Goal: Task Accomplishment & Management: Manage account settings

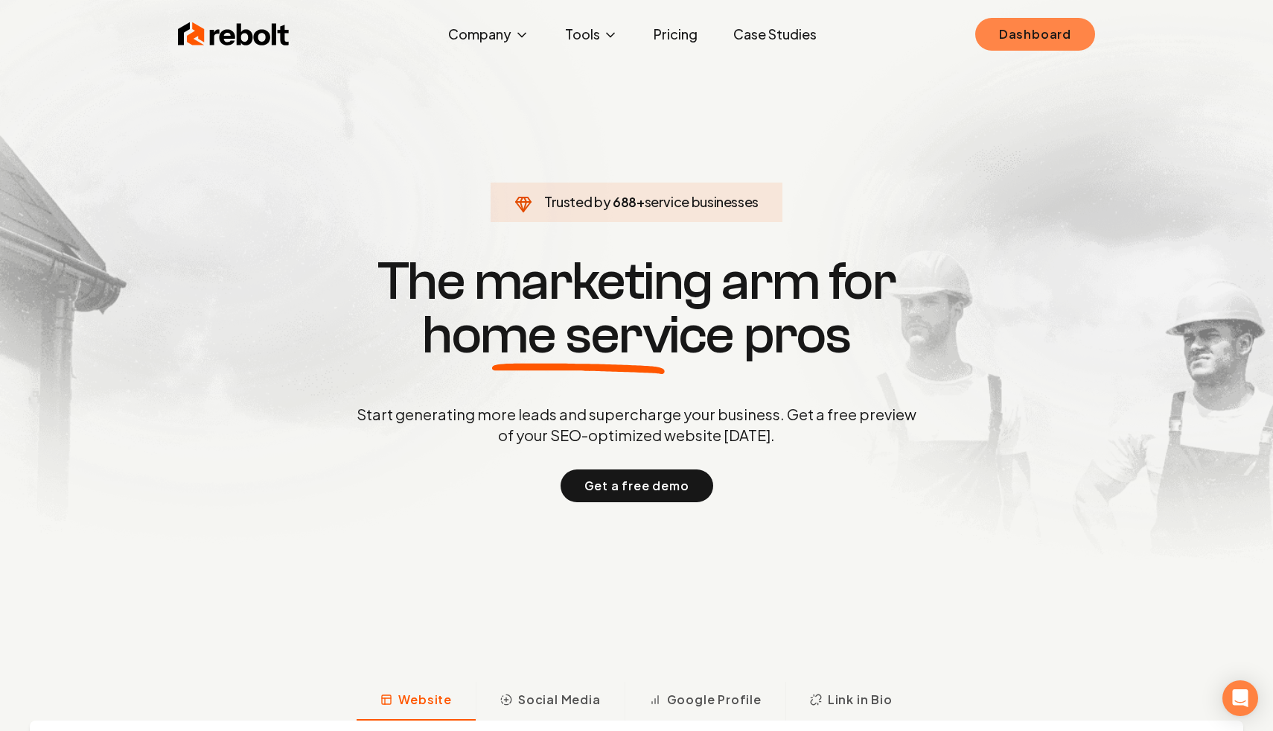
click at [1000, 36] on link "Dashboard" at bounding box center [1035, 34] width 120 height 33
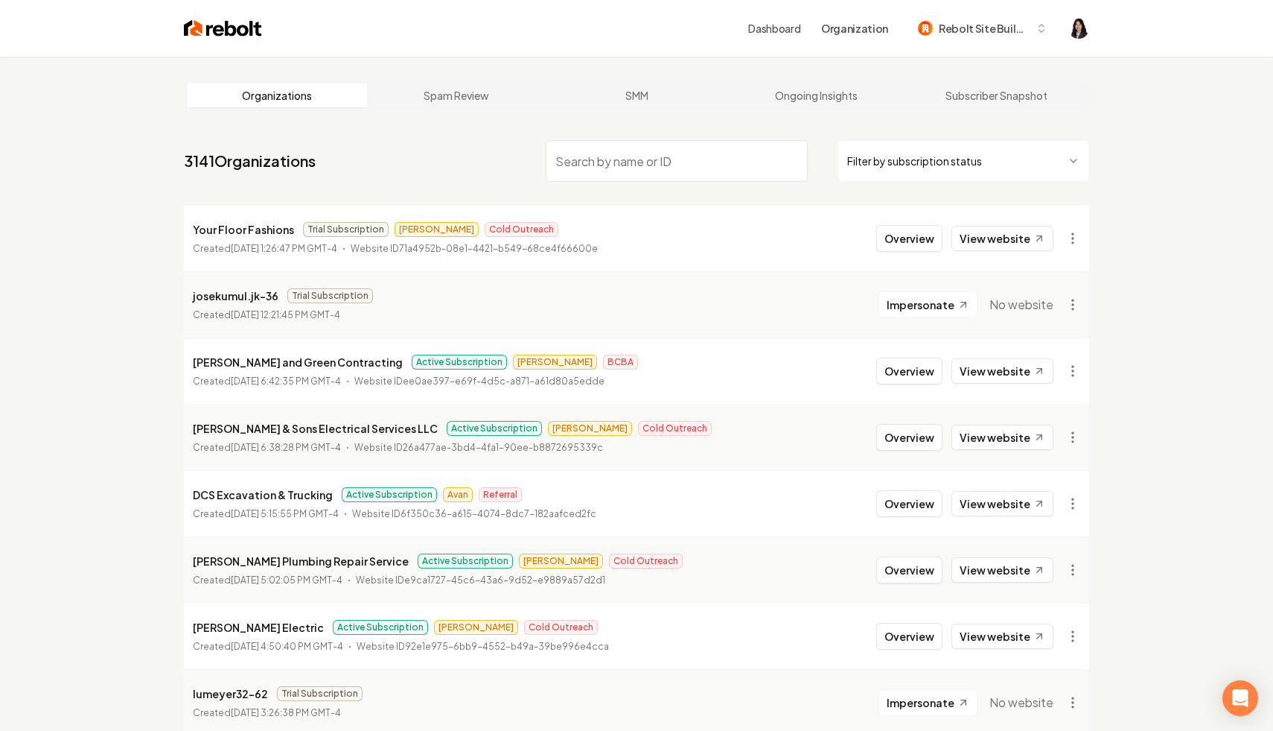
click at [967, 175] on html "Dashboard Organization Rebolt Site Builder Organizations Spam Review SMM Ongoin…" at bounding box center [636, 365] width 1273 height 731
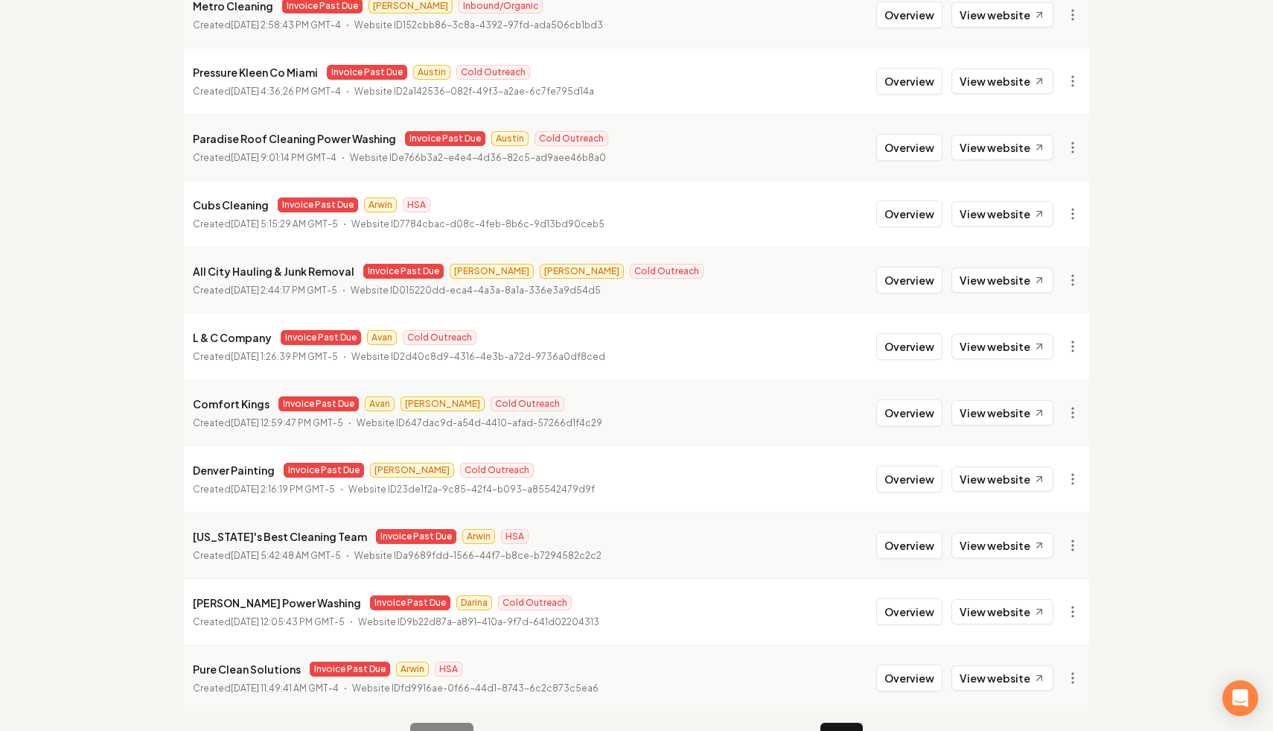
scroll to position [1525, 0]
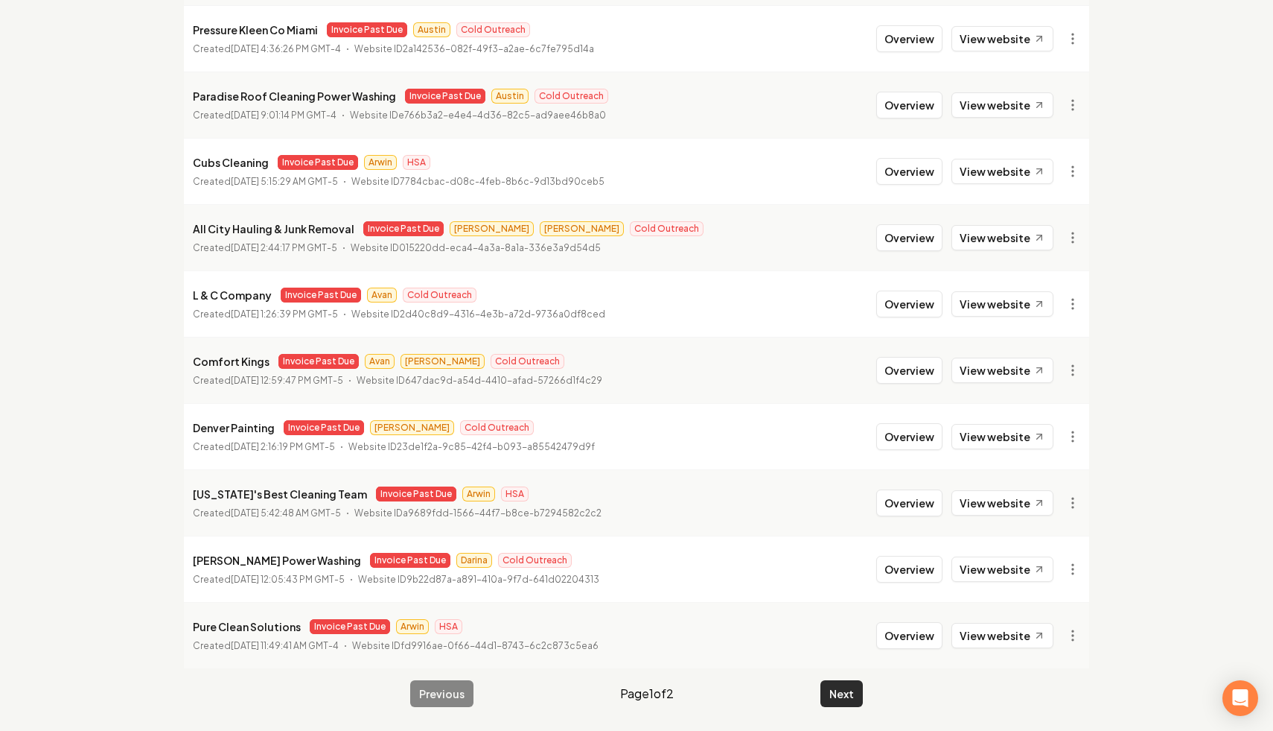
click at [841, 694] on button "Next" at bounding box center [842, 693] width 42 height 27
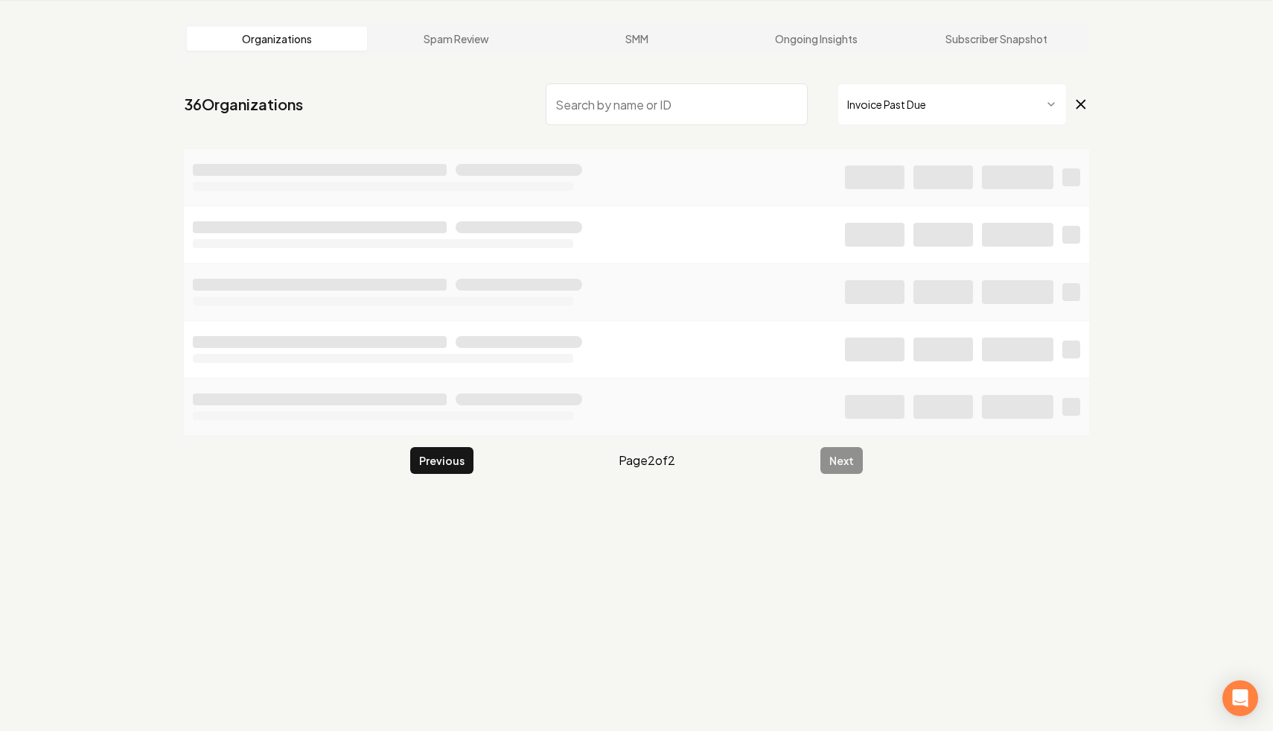
scroll to position [57, 0]
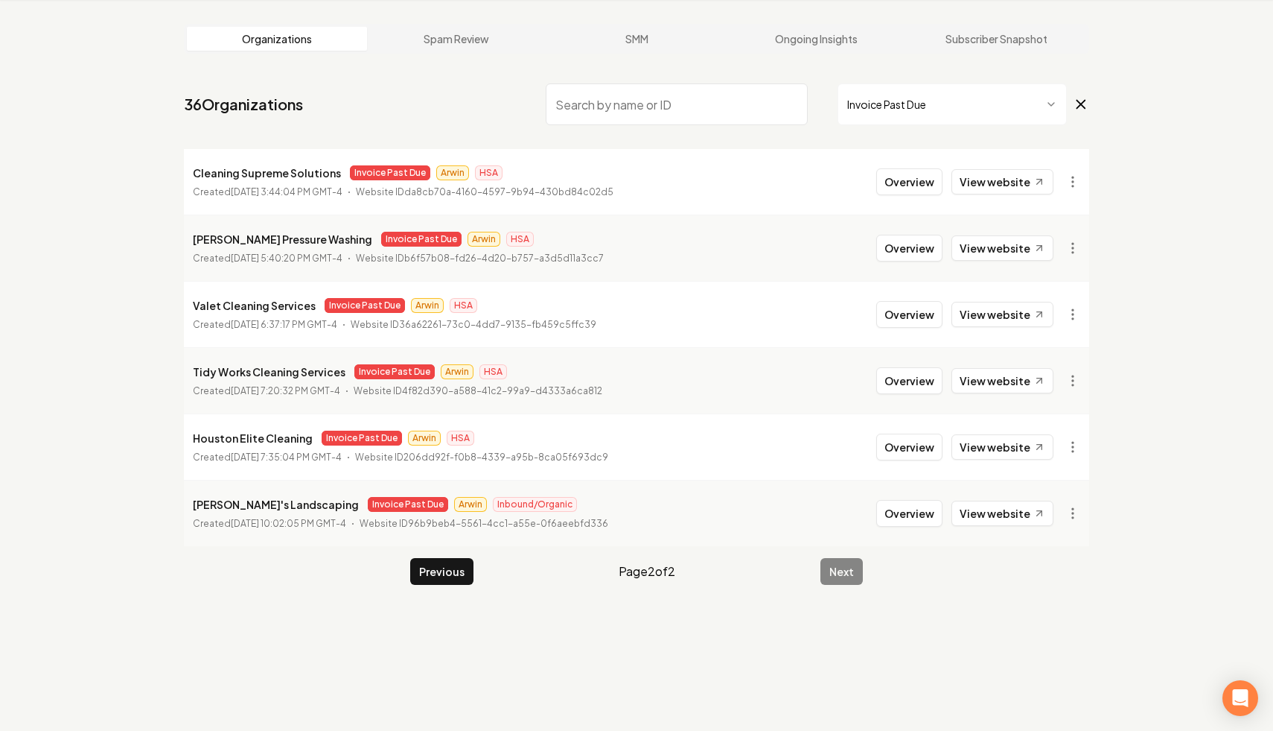
click at [1083, 93] on span "Invoice Past Due" at bounding box center [964, 104] width 252 height 42
click at [1080, 98] on icon at bounding box center [1081, 104] width 16 height 18
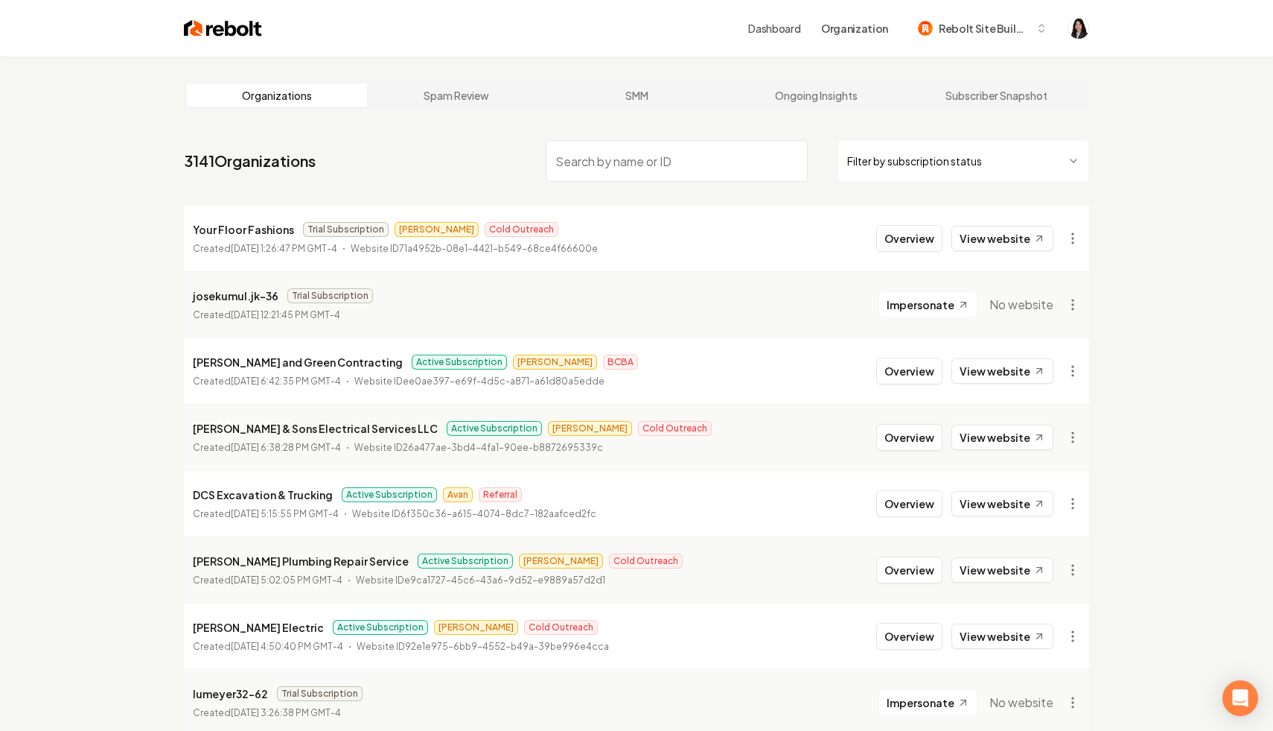
click at [995, 168] on html "Dashboard Organization Rebolt Site Builder Organizations Spam Review SMM Ongoin…" at bounding box center [636, 365] width 1273 height 731
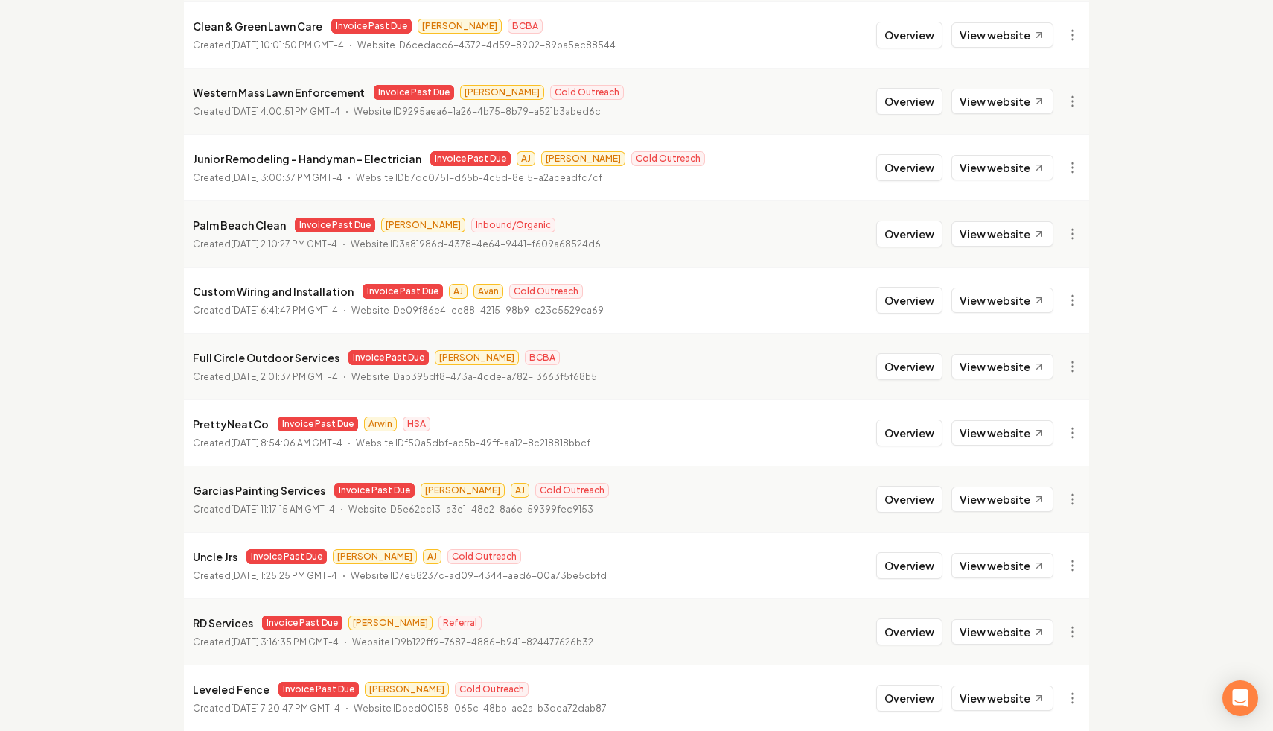
scroll to position [337, 0]
click at [1075, 363] on html "Dashboard Organization Rebolt Site Builder Organizations Spam Review SMM Ongoin…" at bounding box center [636, 28] width 1273 height 731
click at [1049, 494] on link "View in Stripe" at bounding box center [1037, 495] width 95 height 24
drag, startPoint x: 334, startPoint y: 356, endPoint x: 120, endPoint y: 358, distance: 214.5
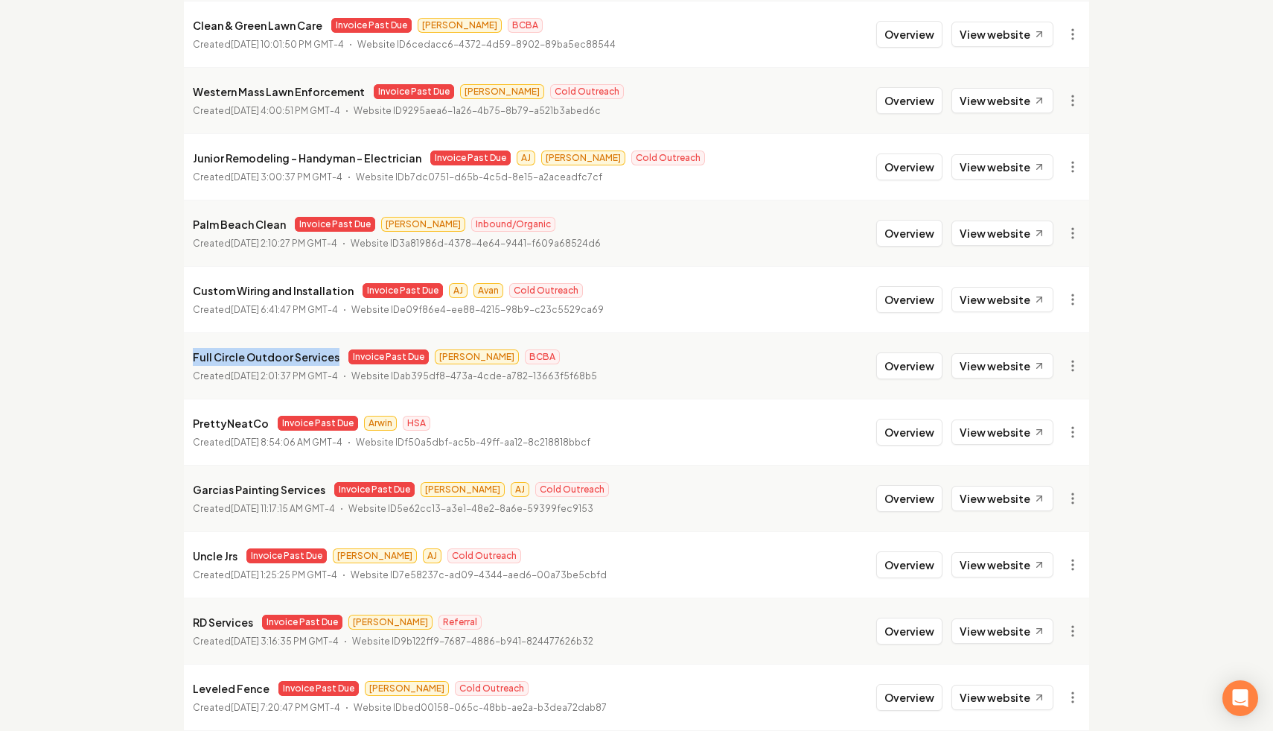
copy p "Full Circle Outdoor Services"
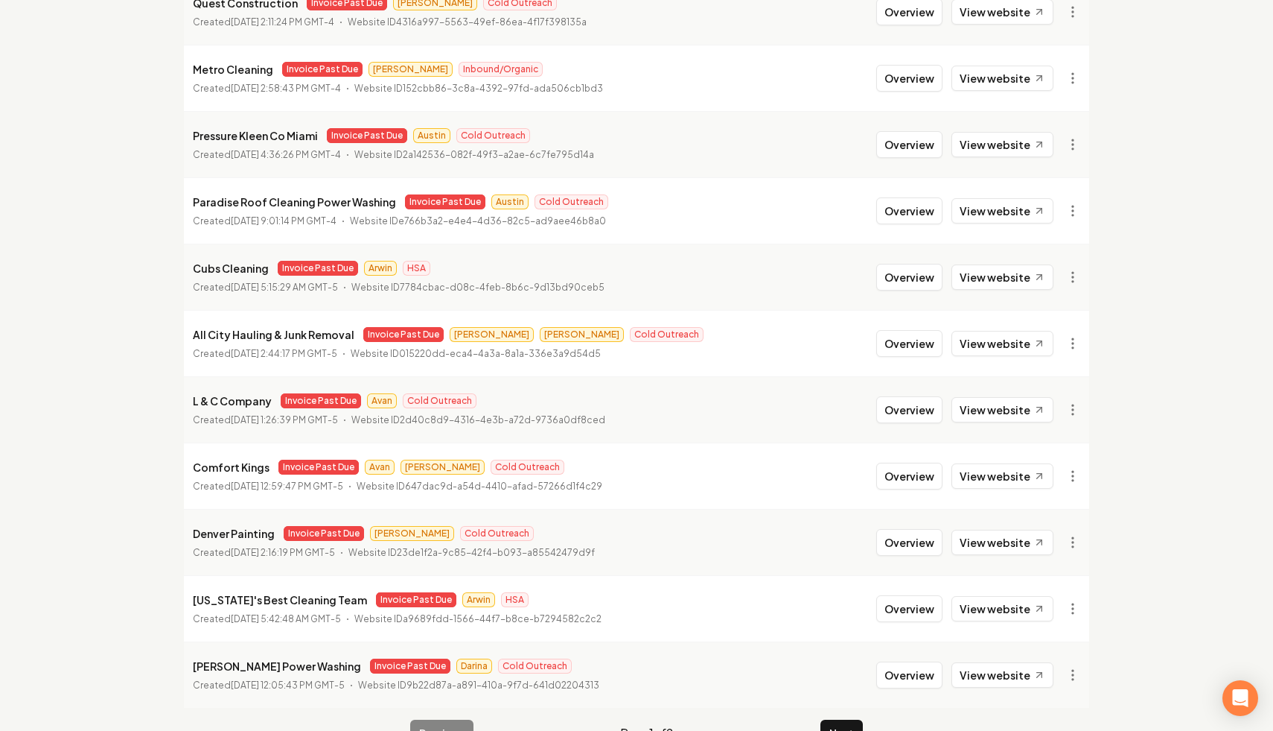
scroll to position [1525, 0]
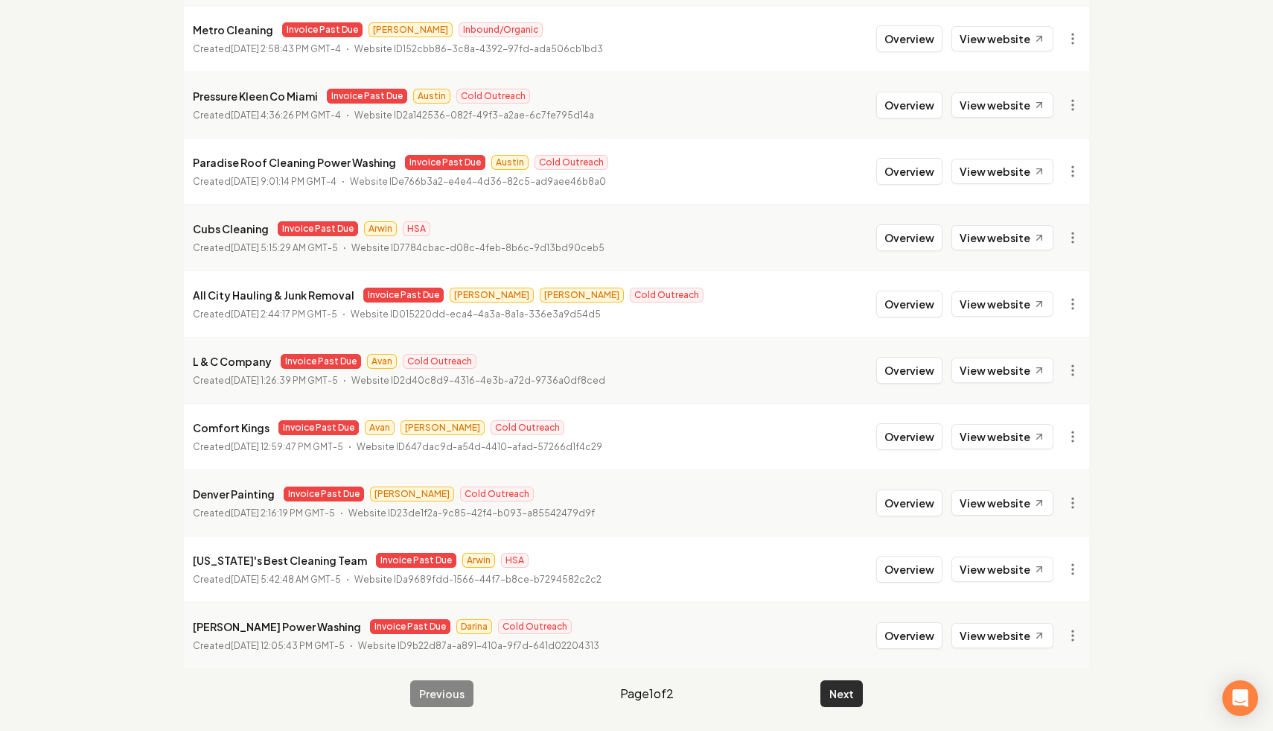
click at [838, 689] on button "Next" at bounding box center [842, 693] width 42 height 27
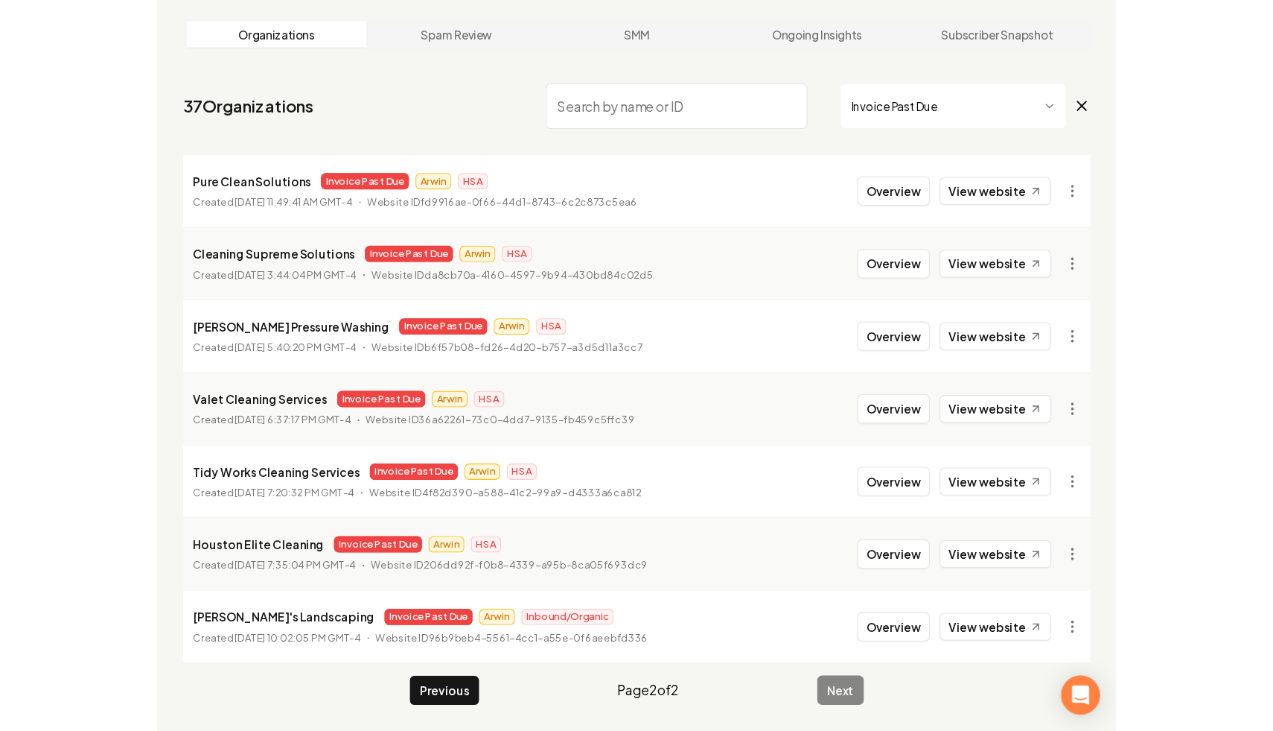
scroll to position [57, 0]
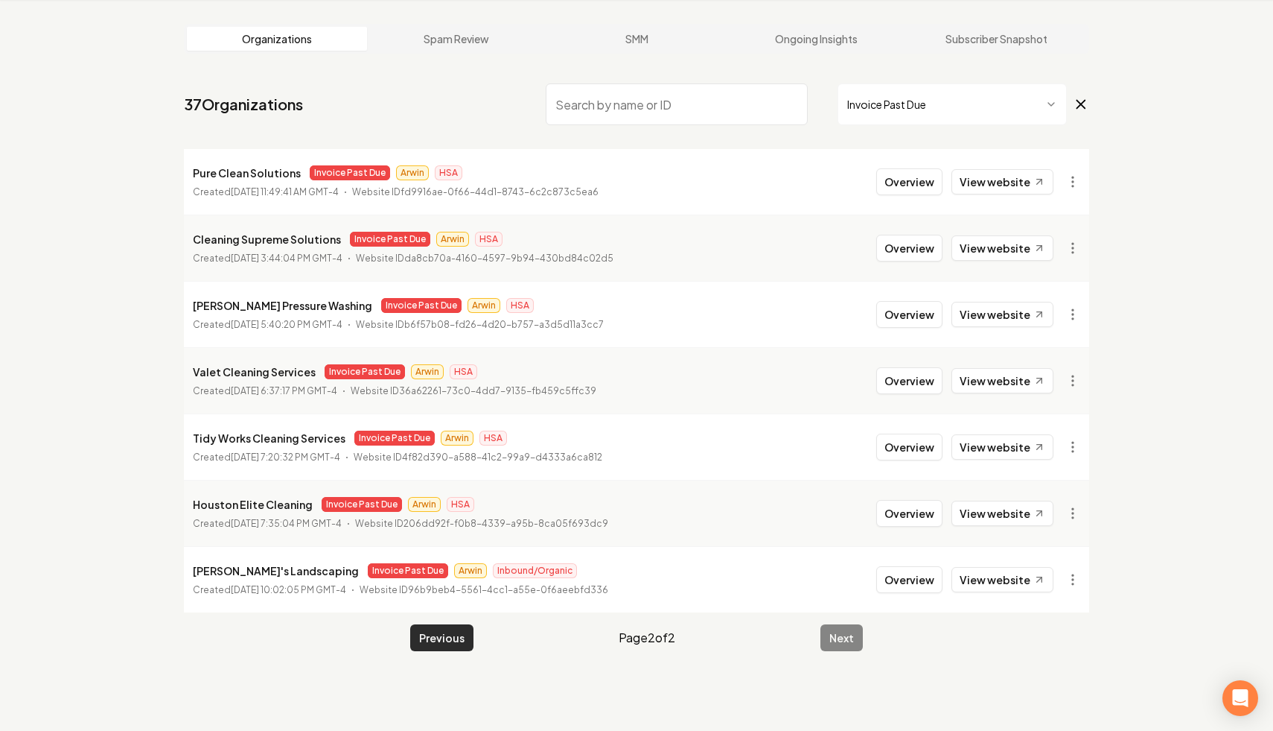
click at [436, 649] on button "Previous" at bounding box center [441, 637] width 63 height 27
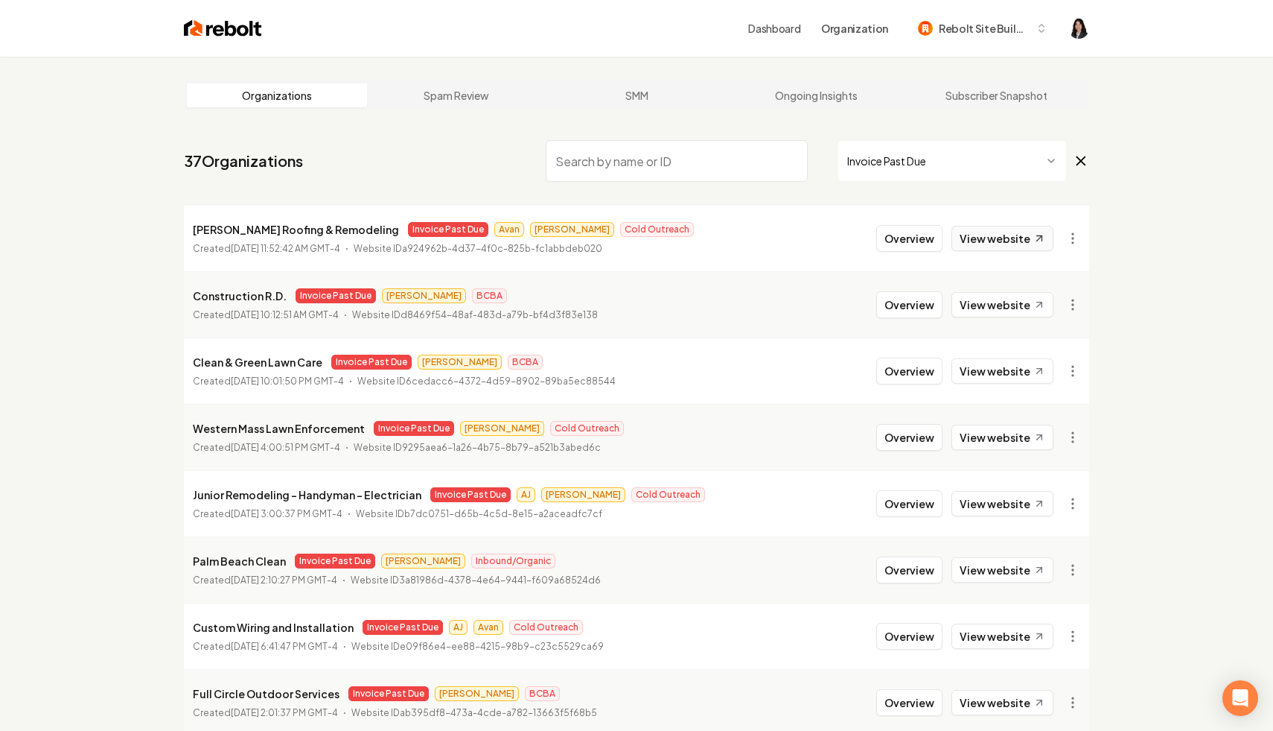
click at [1034, 235] on icon at bounding box center [1040, 238] width 13 height 13
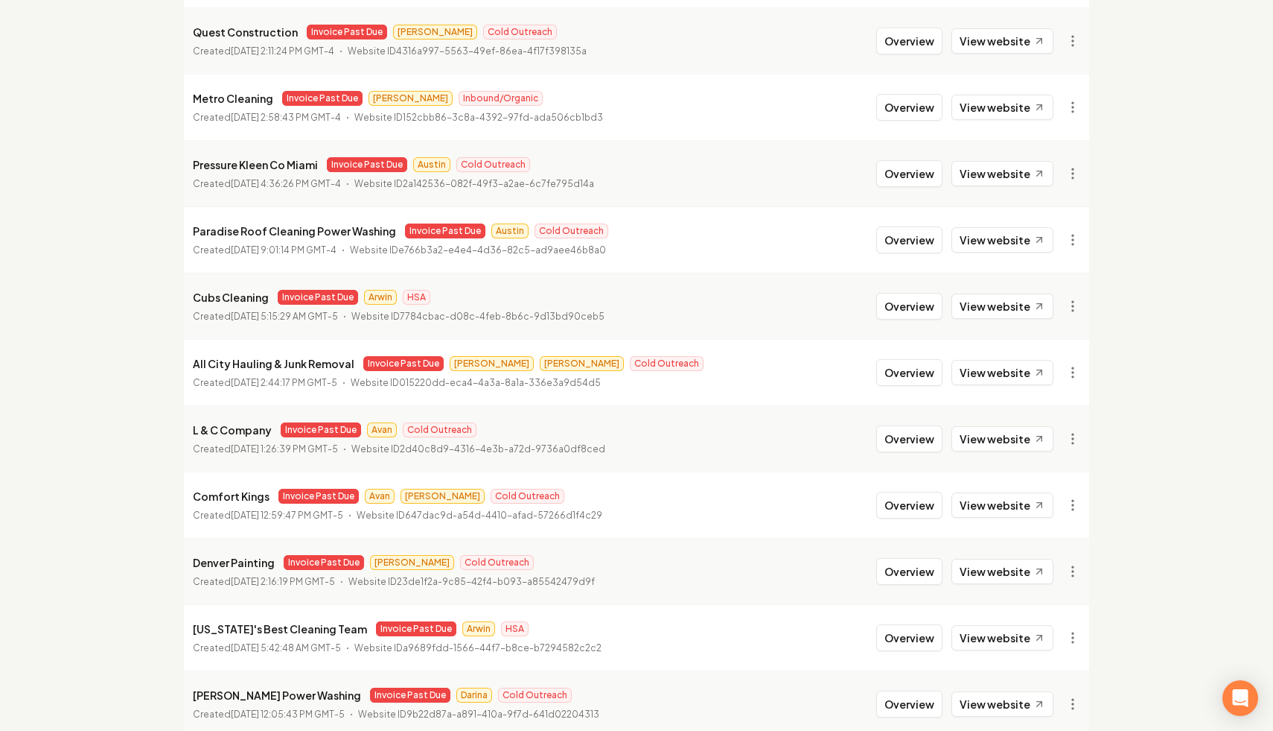
scroll to position [1525, 0]
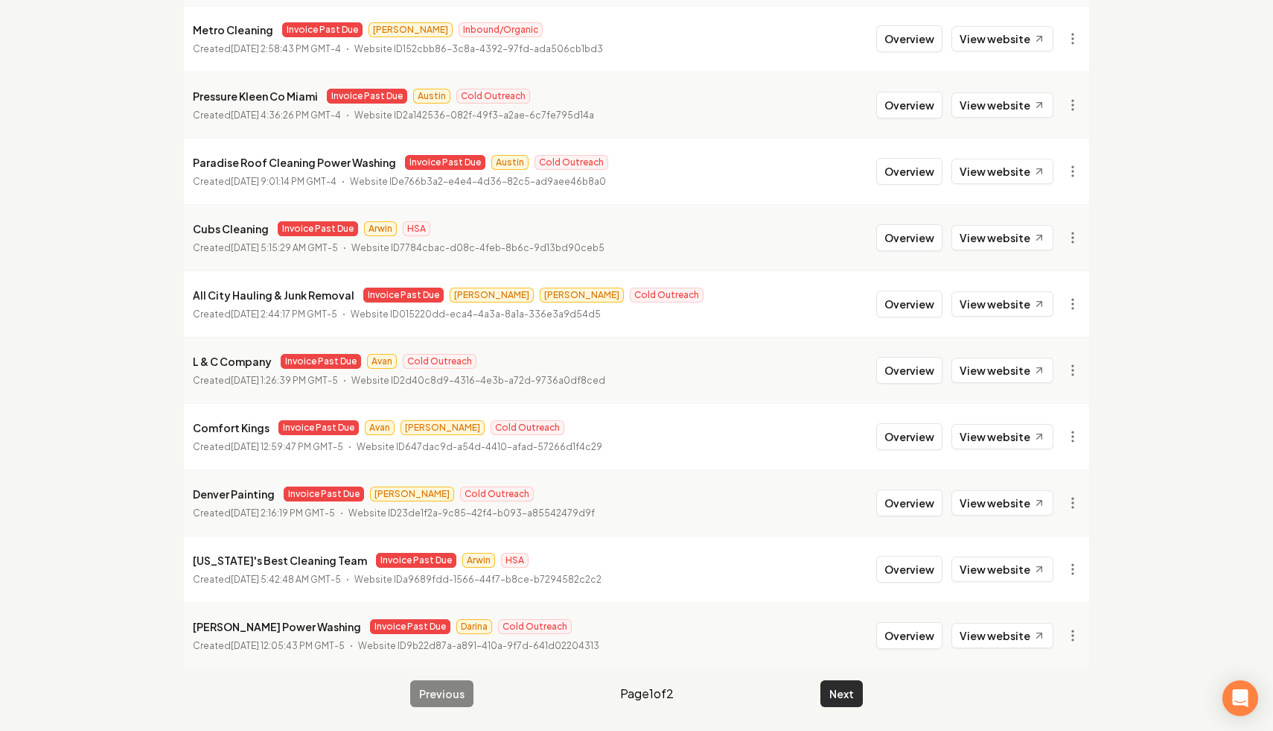
click at [842, 684] on button "Next" at bounding box center [842, 693] width 42 height 27
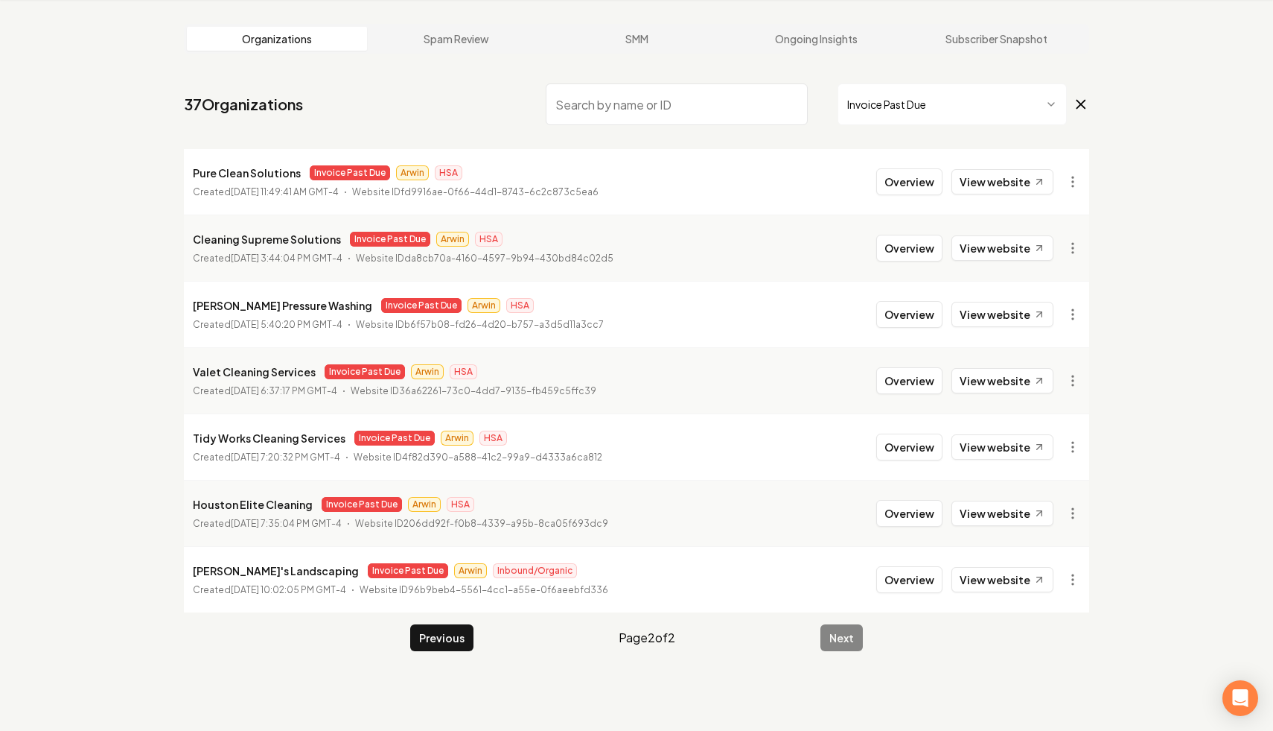
click at [1080, 99] on icon at bounding box center [1081, 104] width 16 height 18
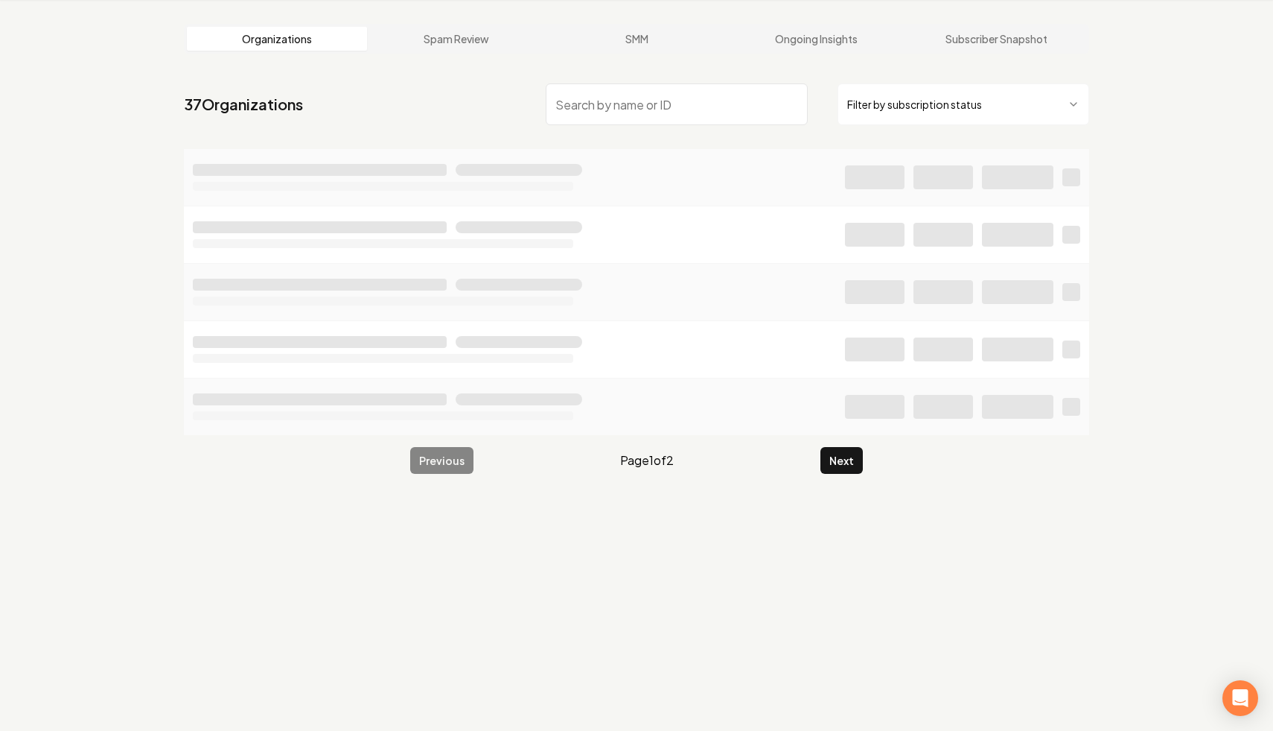
click at [729, 111] on input "search" at bounding box center [677, 104] width 262 height 42
paste input "Highline Outdoors"
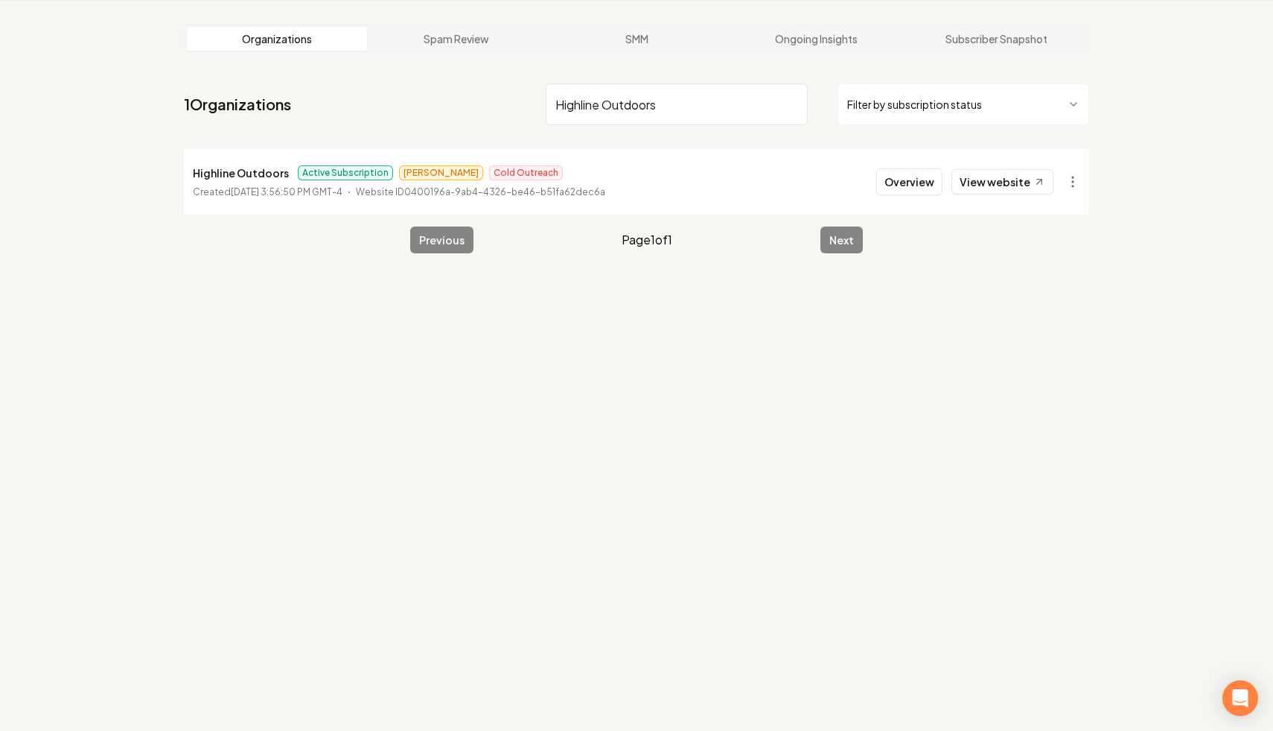
type input "Highline Outdoors"
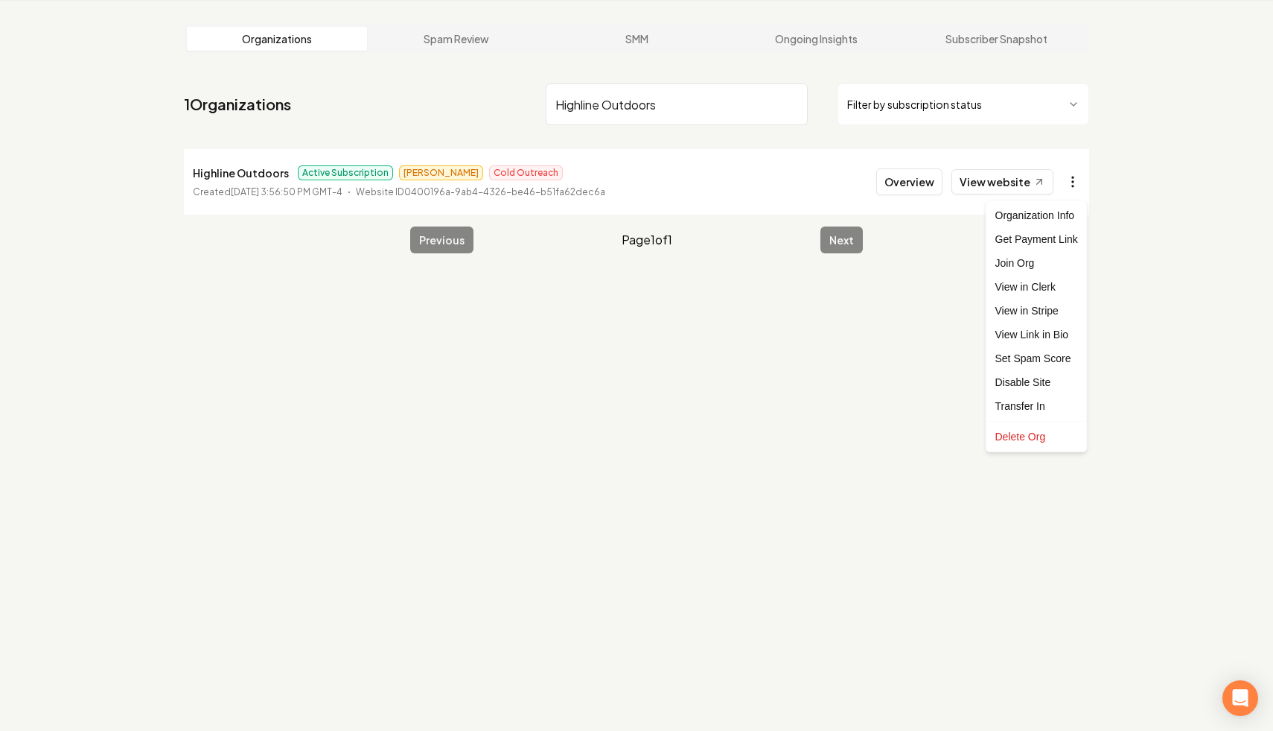
click at [1080, 185] on html "Dashboard Organization Rebolt Site Builder Organizations Spam Review SMM Ongoin…" at bounding box center [636, 308] width 1273 height 731
click at [1051, 308] on link "View in Stripe" at bounding box center [1037, 311] width 95 height 24
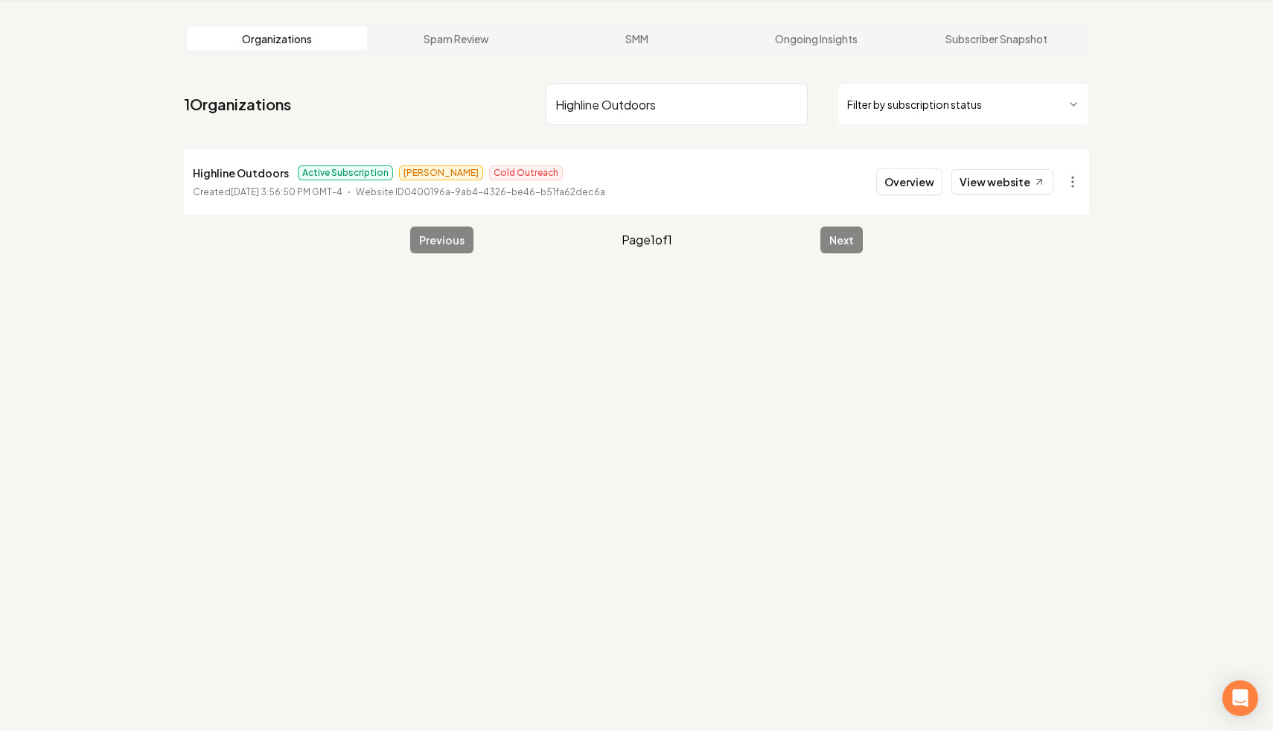
click at [788, 103] on input "Highline Outdoors" at bounding box center [677, 104] width 262 height 42
click at [879, 106] on html "Dashboard Organization Rebolt Site Builder Organizations Spam Review SMM Ongoin…" at bounding box center [636, 308] width 1273 height 731
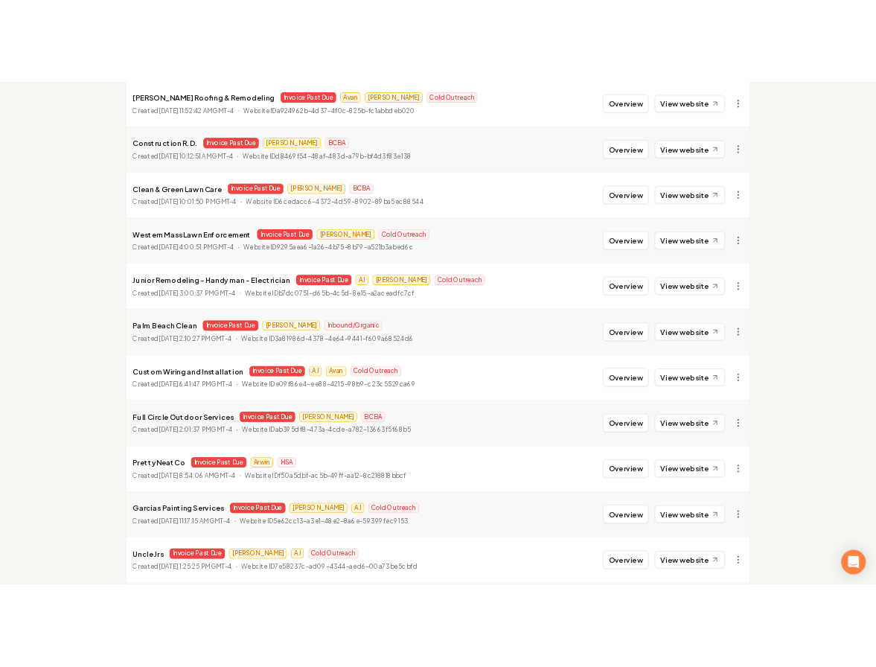
scroll to position [144, 0]
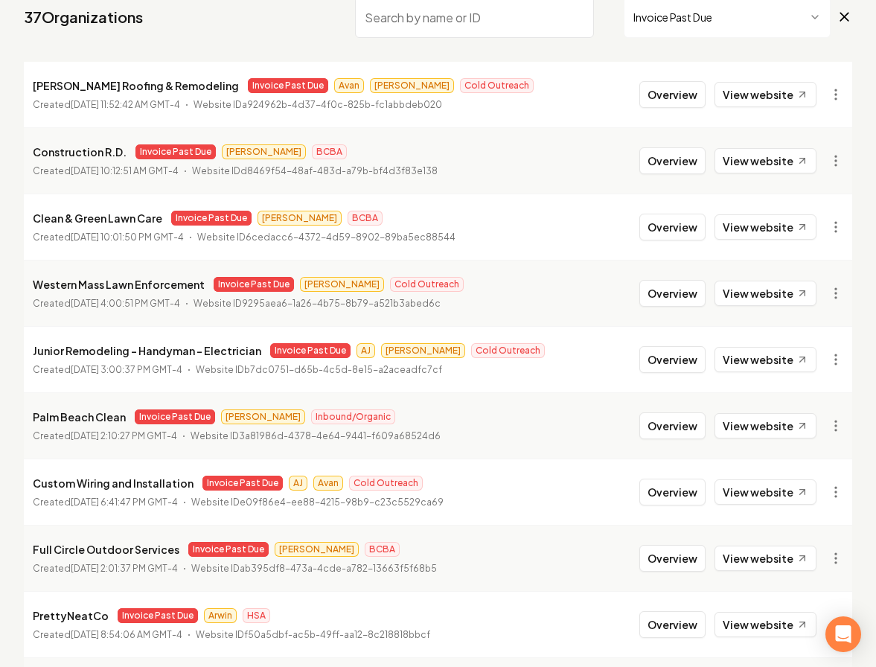
click at [839, 27] on span "Invoice Past Due" at bounding box center [738, 17] width 229 height 42
click at [847, 15] on icon at bounding box center [845, 17] width 16 height 18
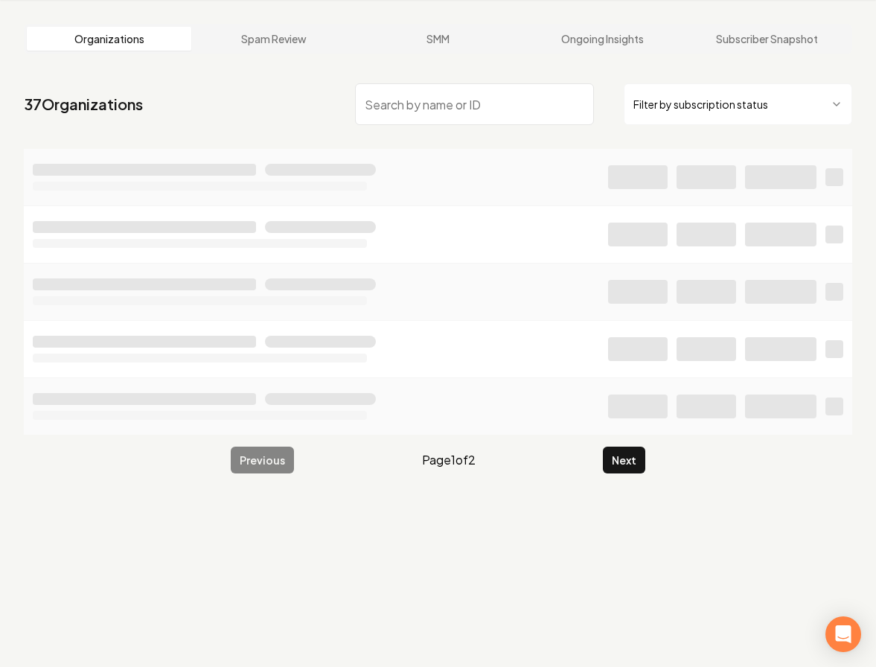
click at [488, 106] on input "search" at bounding box center [474, 104] width 239 height 42
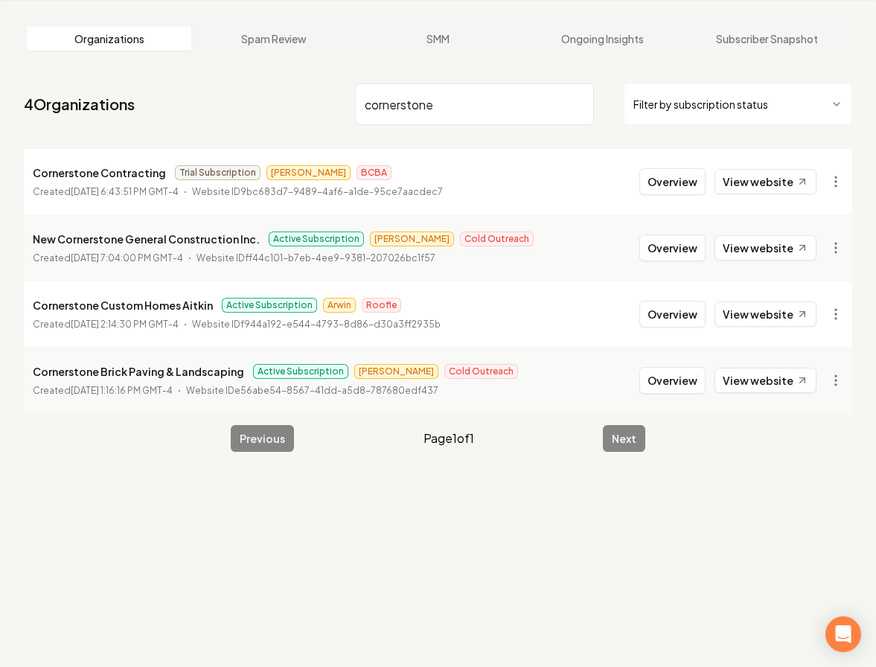
type input "cornerstone"
click at [831, 371] on html "Dashboard Organization Rebolt Site Builder Organizations Spam Review SMM Ongoin…" at bounding box center [438, 276] width 876 height 667
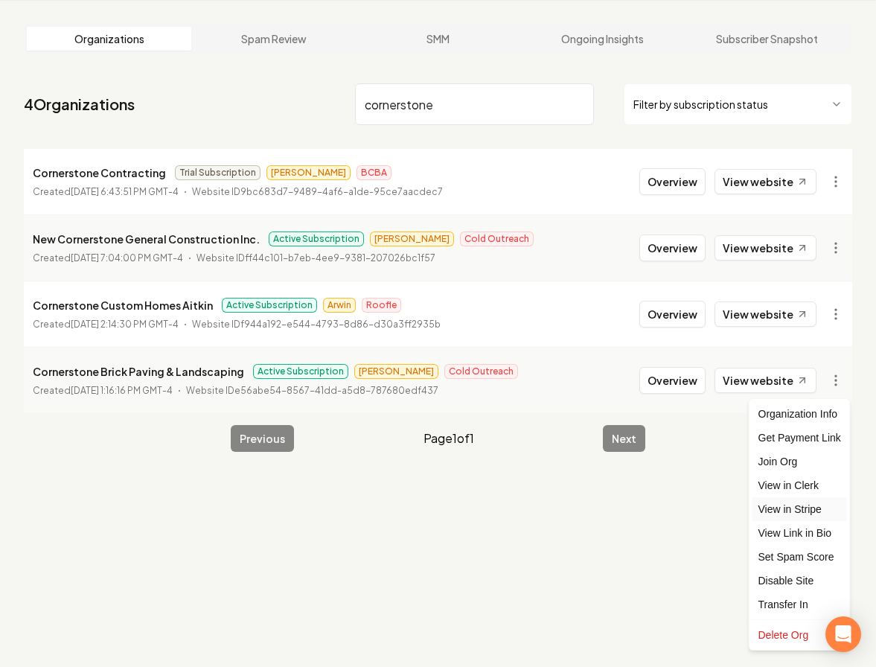
click at [835, 509] on link "View in Stripe" at bounding box center [800, 509] width 95 height 24
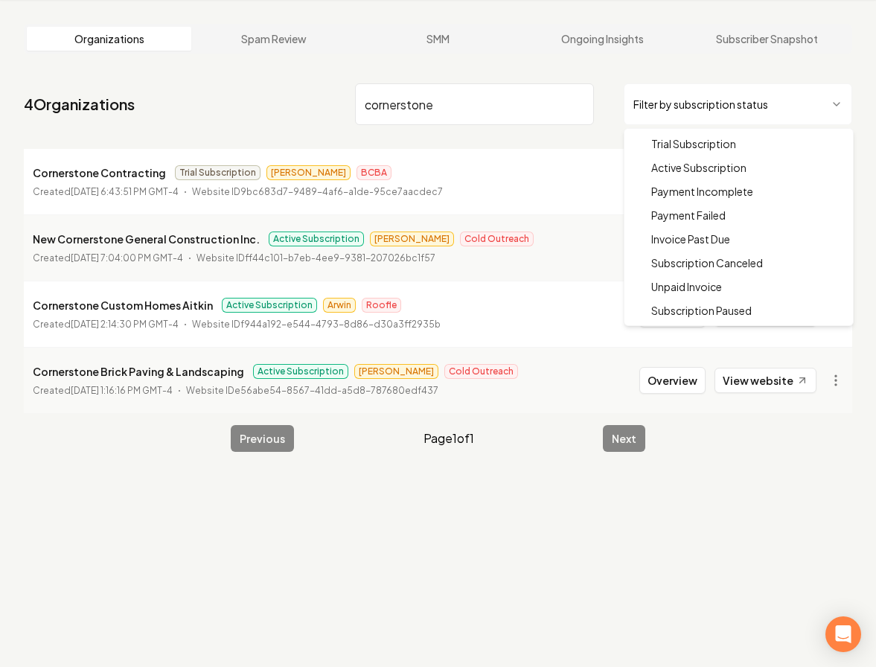
click at [719, 101] on html "Dashboard Organization Rebolt Site Builder Organizations Spam Review SMM Ongoin…" at bounding box center [438, 276] width 876 height 667
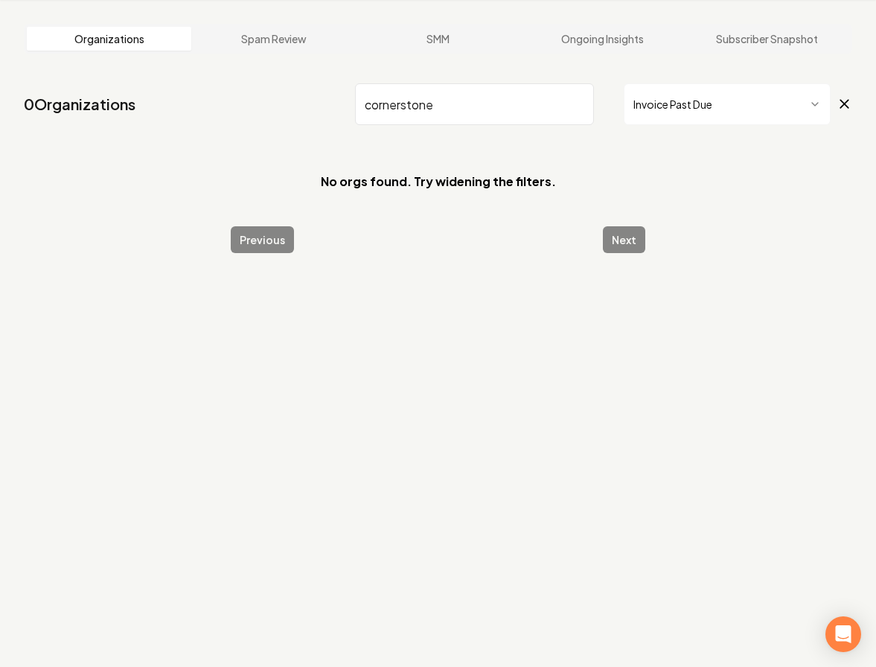
click at [579, 104] on input "cornerstone" at bounding box center [474, 104] width 239 height 42
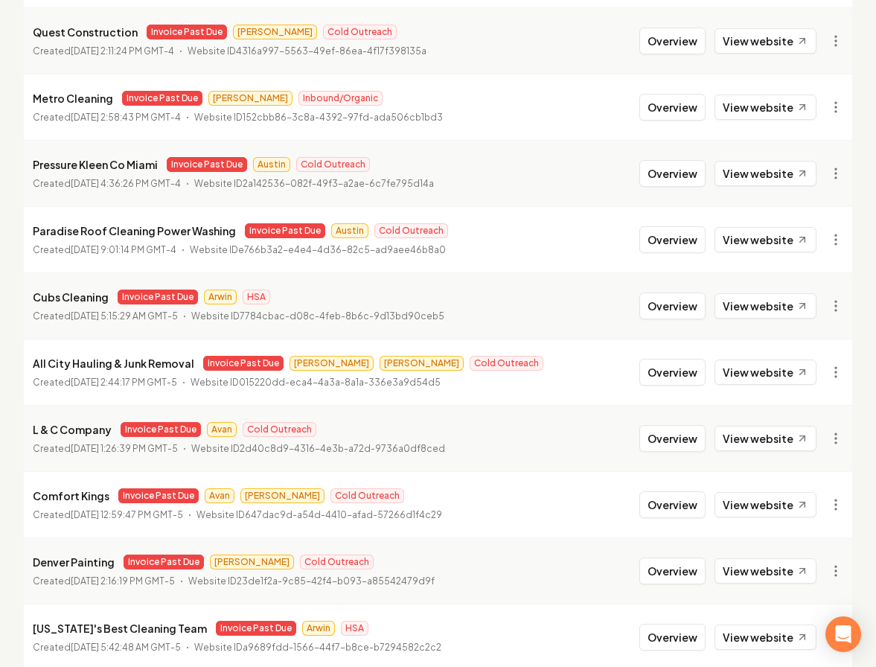
scroll to position [1588, 0]
